Goal: Transaction & Acquisition: Purchase product/service

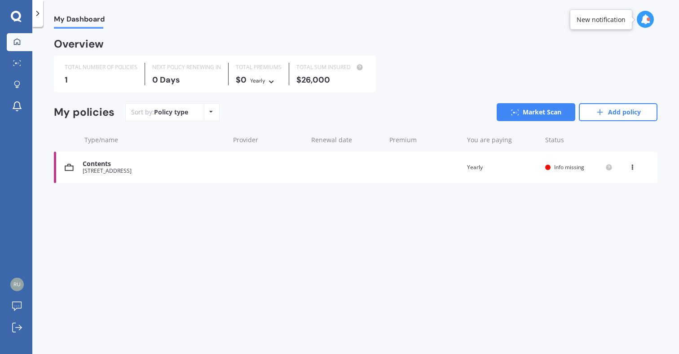
click at [159, 168] on div "[STREET_ADDRESS]" at bounding box center [154, 171] width 142 height 6
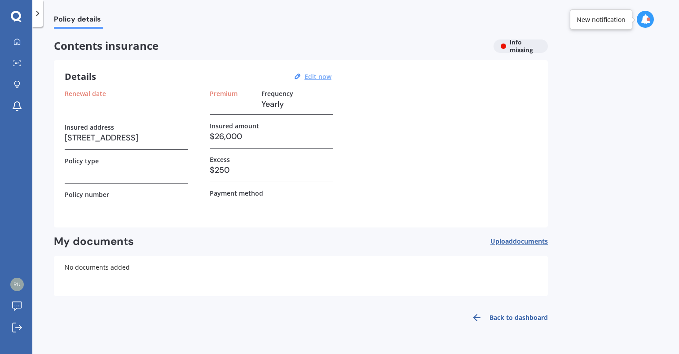
click at [310, 77] on u "Edit now" at bounding box center [318, 76] width 27 height 9
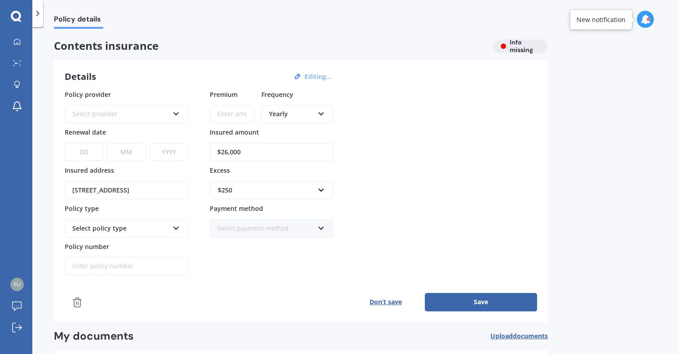
click at [177, 114] on icon at bounding box center [177, 112] width 8 height 6
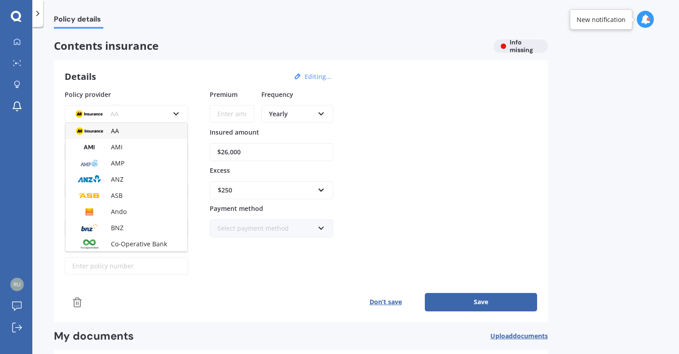
click at [177, 114] on icon at bounding box center [177, 112] width 8 height 6
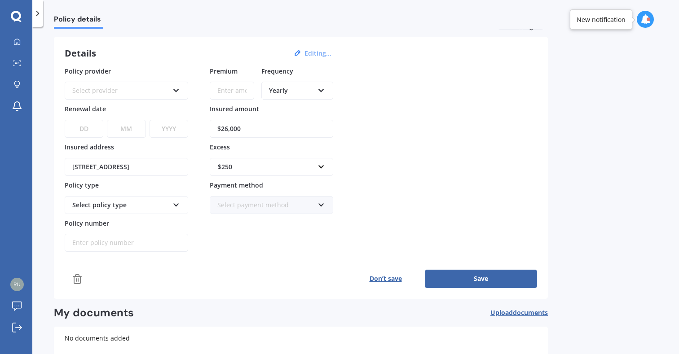
scroll to position [38, 0]
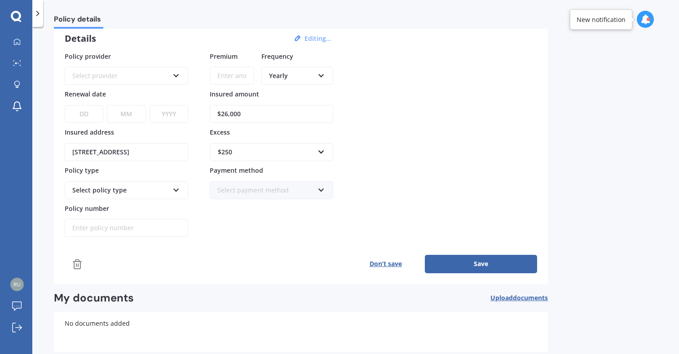
click at [159, 188] on div "Select policy type" at bounding box center [120, 191] width 97 height 10
click at [316, 226] on div "Premium Frequency Yearly Yearly Six-Monthly Quarterly Monthly Fortnightly Weekl…" at bounding box center [272, 145] width 124 height 186
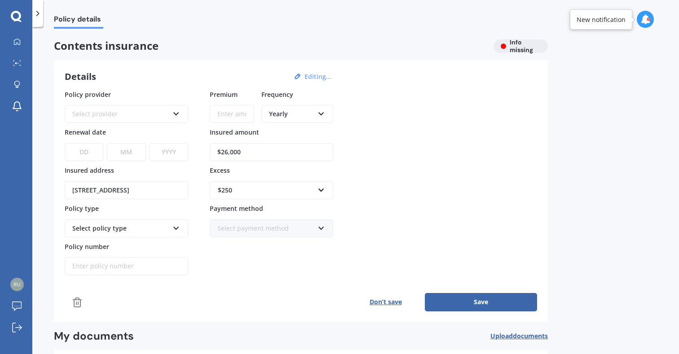
scroll to position [0, 0]
click at [13, 44] on icon at bounding box center [16, 41] width 7 height 7
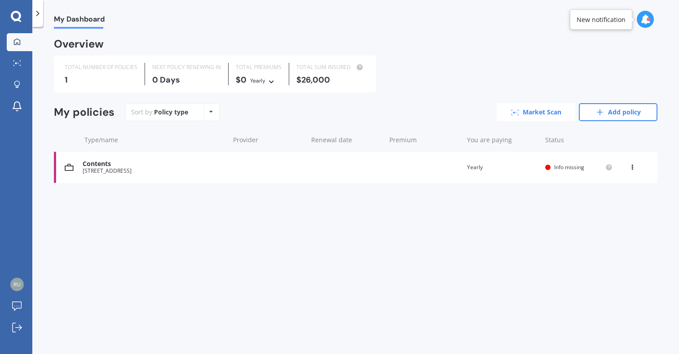
click at [517, 113] on icon at bounding box center [515, 113] width 8 height 6
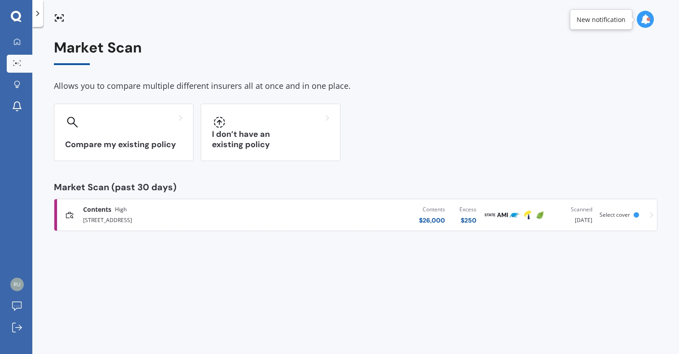
click at [616, 220] on div "Contents High [STREET_ADDRESS] Contents $ 26,000 Excess $ 250 Scanned [DATE] Se…" at bounding box center [356, 215] width 596 height 27
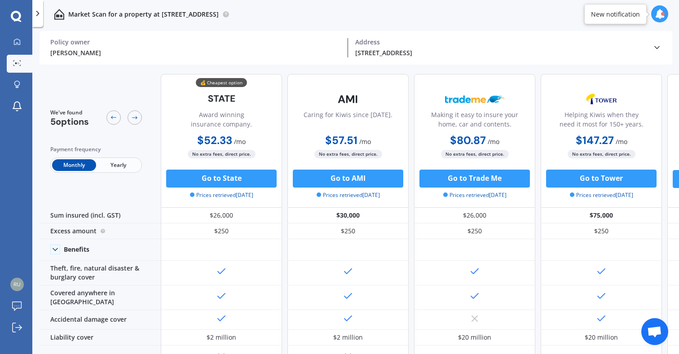
click at [117, 164] on span "Yearly" at bounding box center [118, 165] width 44 height 12
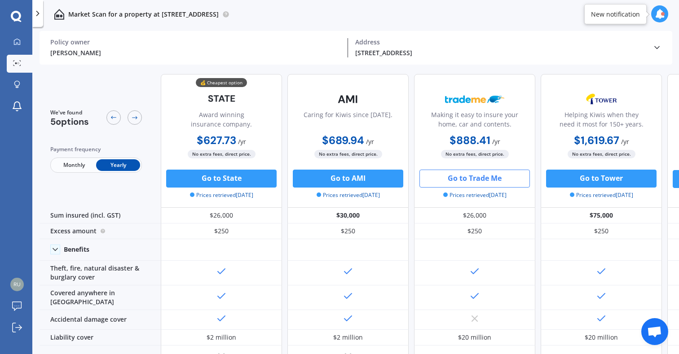
click at [470, 180] on button "Go to Trade Me" at bounding box center [475, 179] width 111 height 18
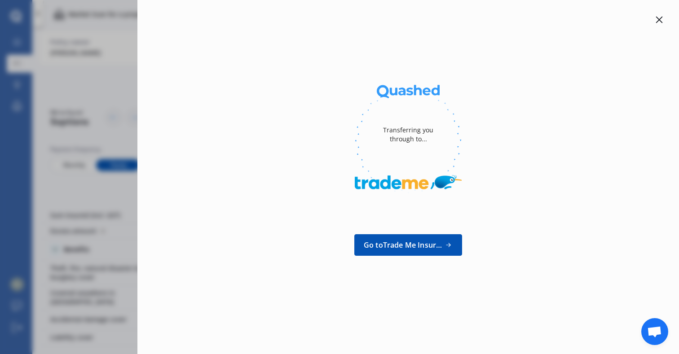
click at [389, 247] on span "Go to Trade Me Insurance" at bounding box center [403, 245] width 79 height 11
